Goal: Task Accomplishment & Management: Manage account settings

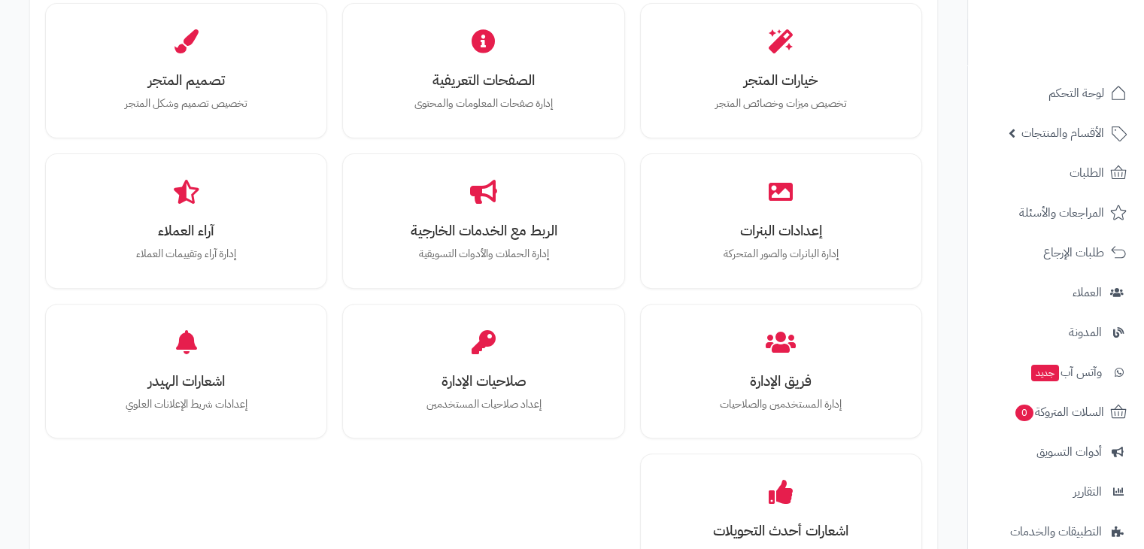
scroll to position [541, 0]
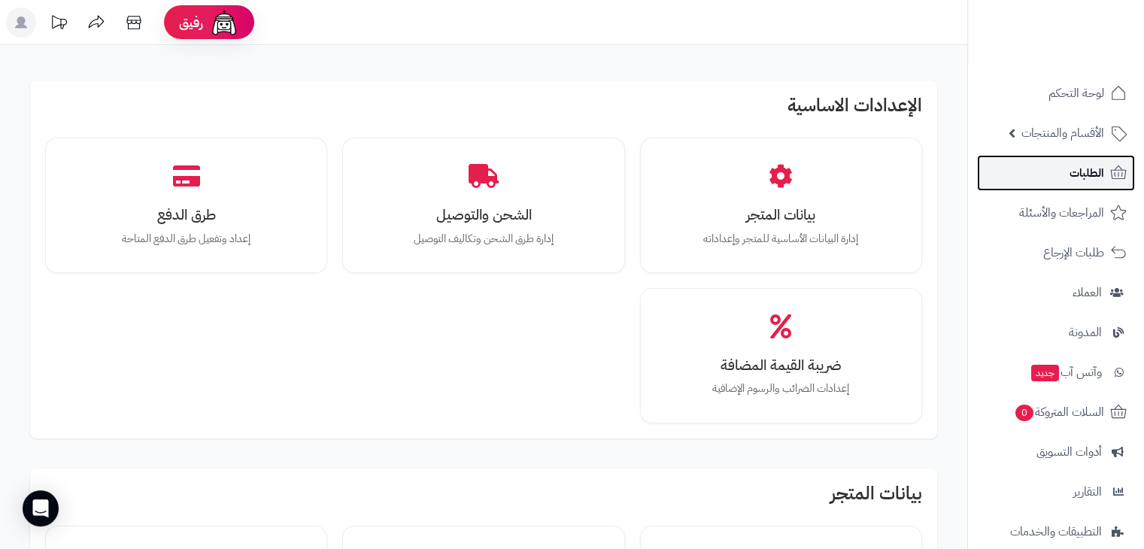
click at [1029, 169] on link "الطلبات" at bounding box center [1056, 173] width 158 height 36
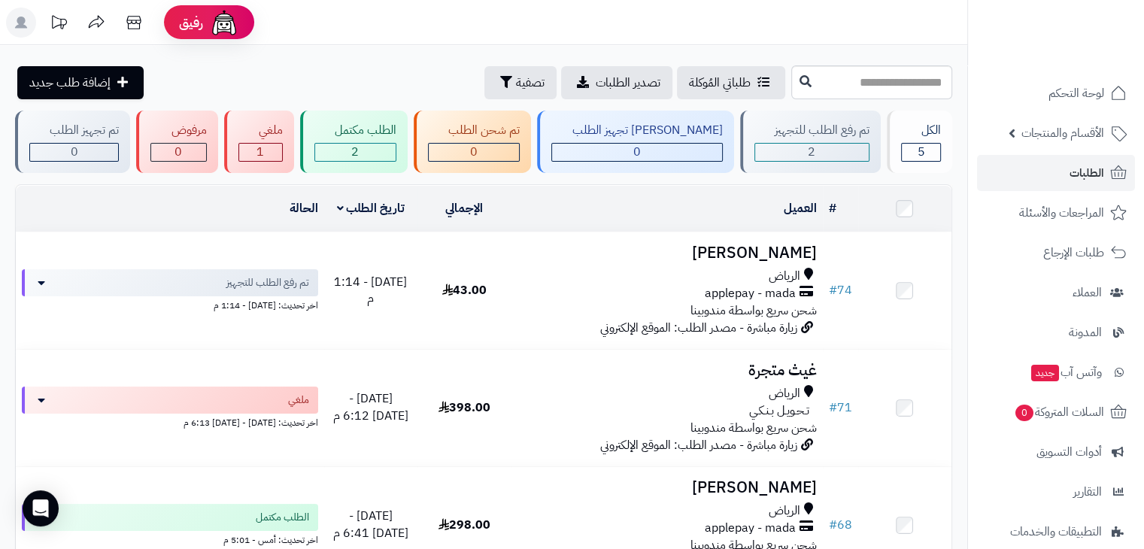
click at [55, 20] on icon at bounding box center [59, 23] width 30 height 30
